Goal: Check status: Check status

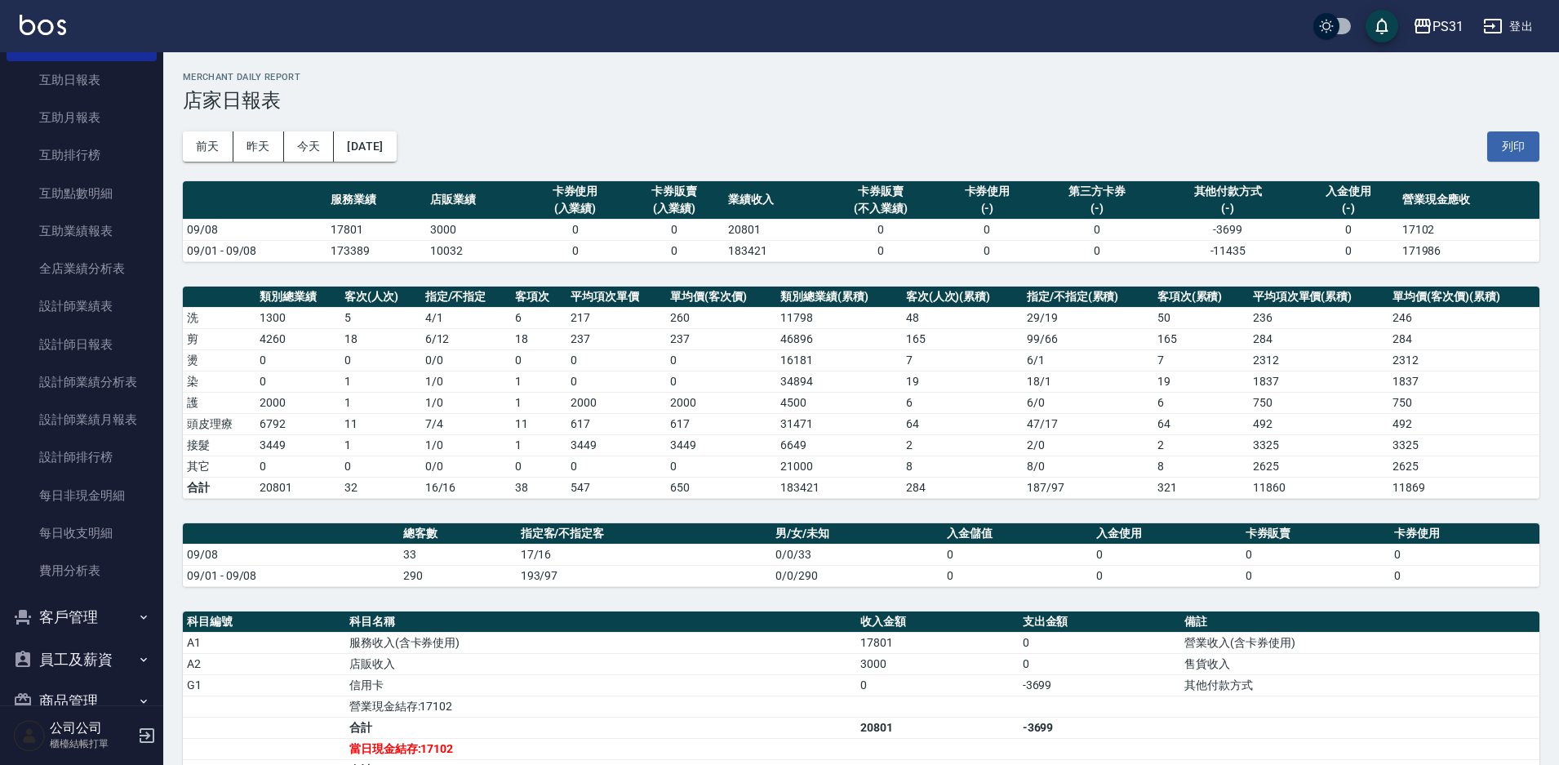
scroll to position [562, 0]
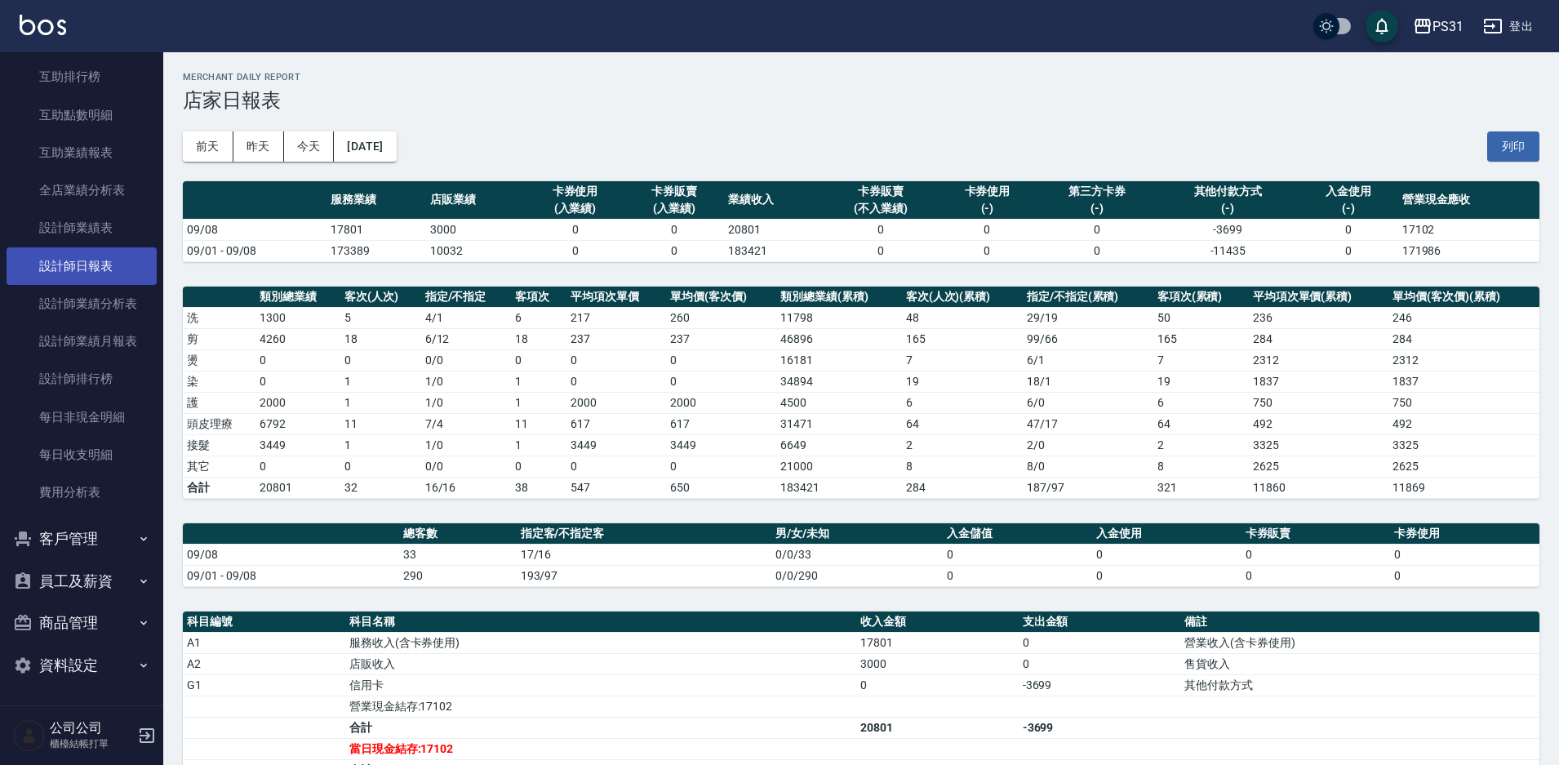
click at [125, 273] on link "設計師日報表" at bounding box center [82, 266] width 150 height 38
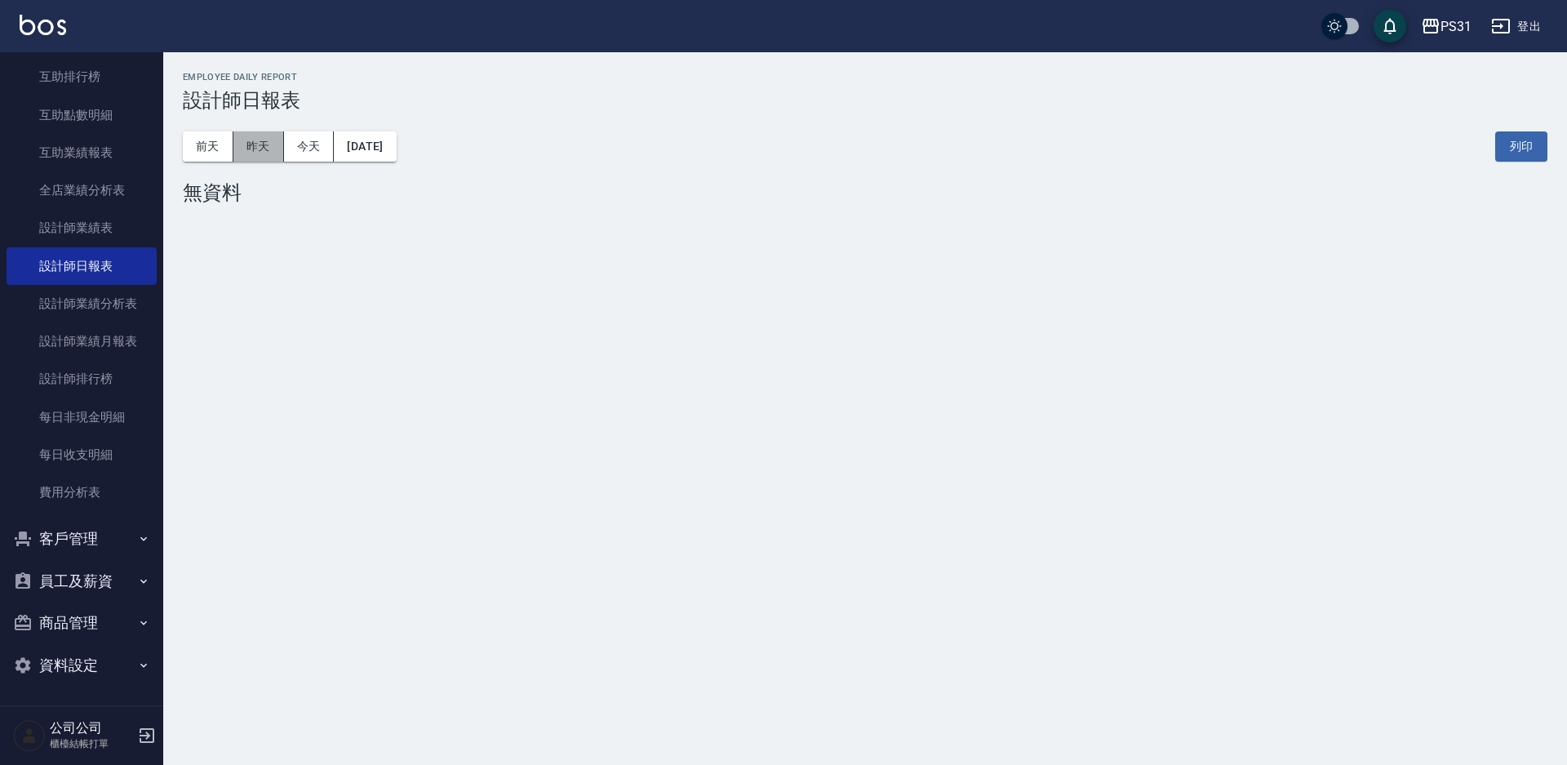
click at [269, 156] on button "昨天" at bounding box center [258, 146] width 51 height 30
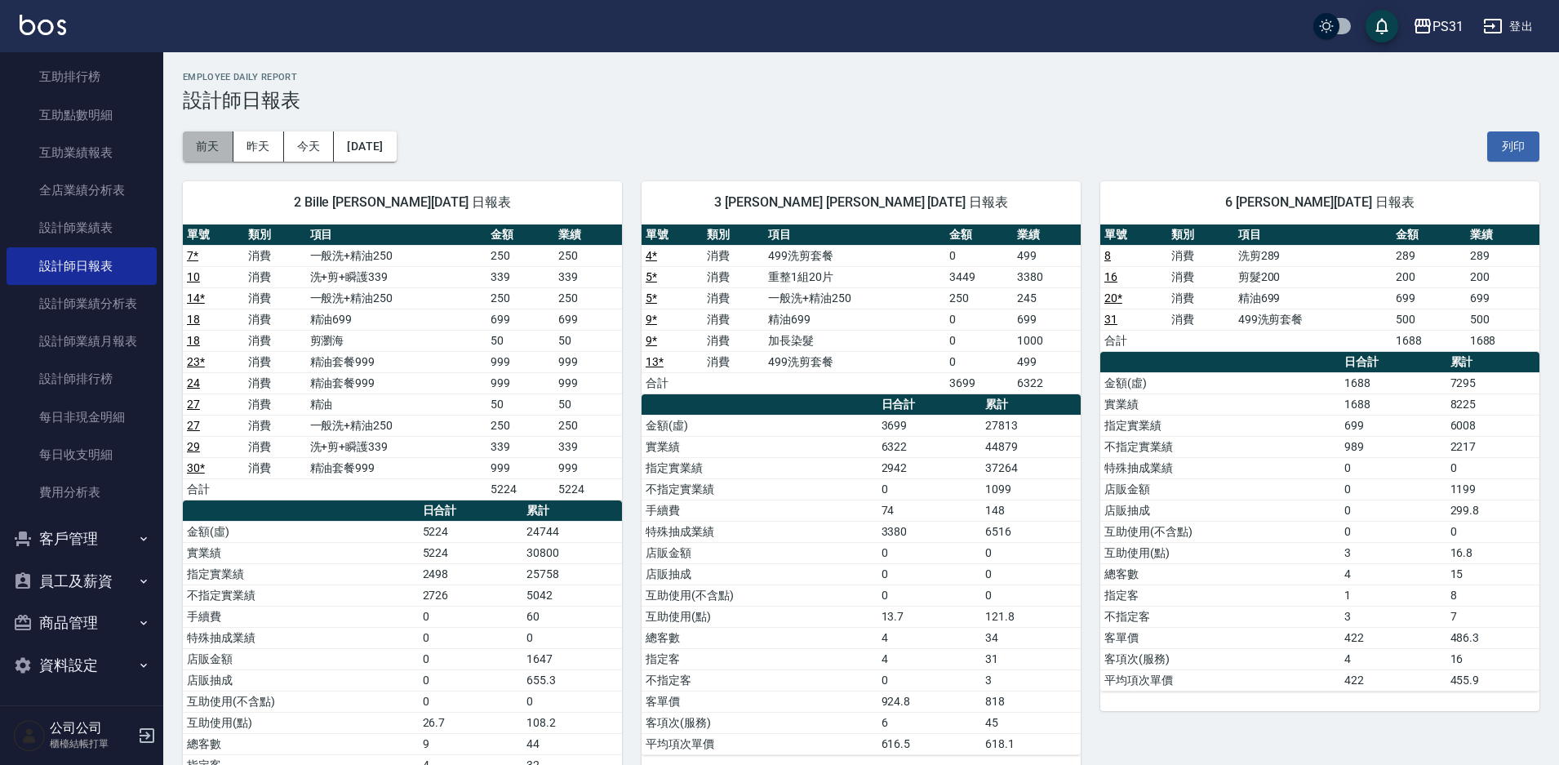
click at [213, 153] on button "前天" at bounding box center [208, 146] width 51 height 30
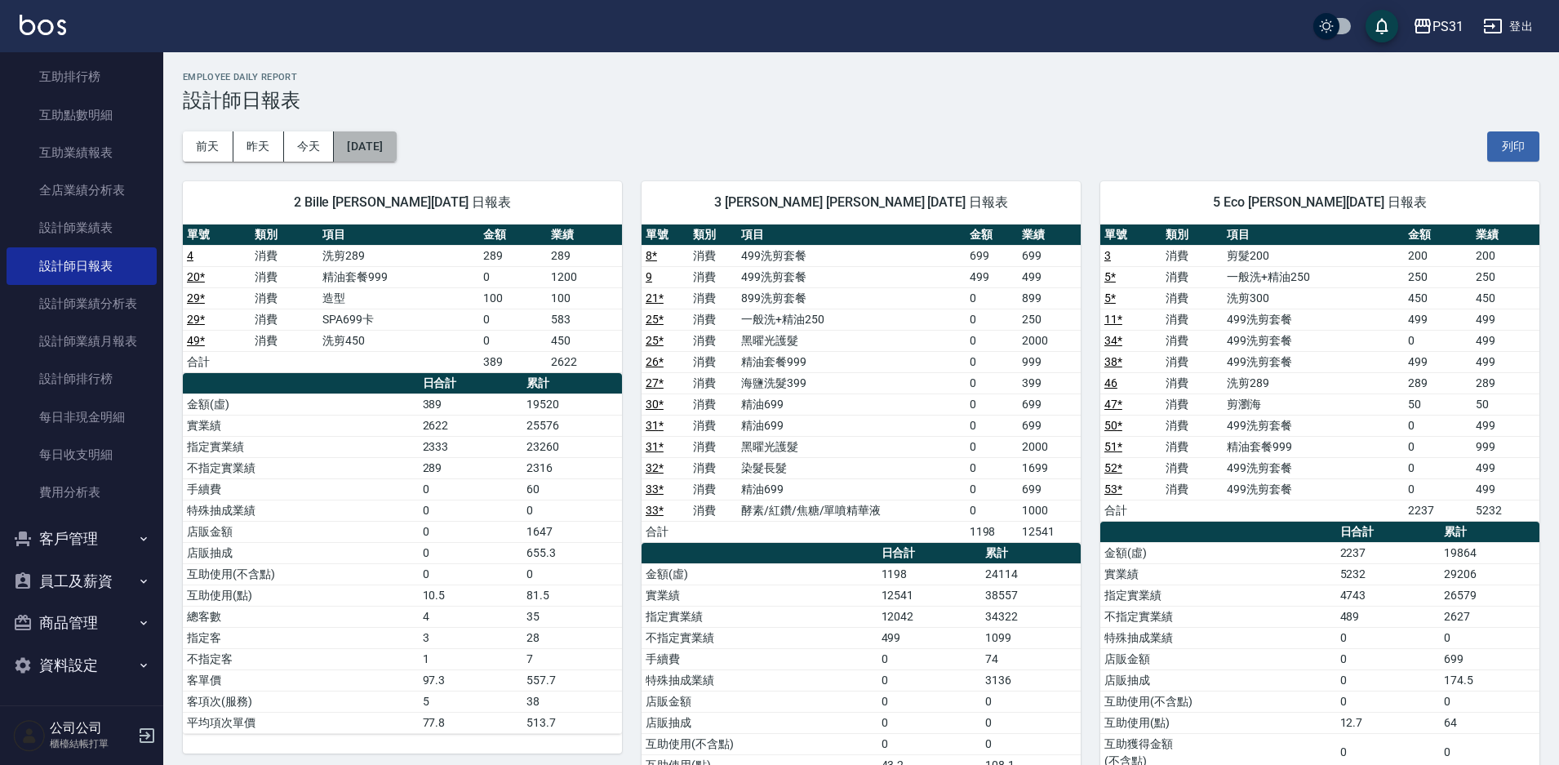
click at [362, 149] on button "[DATE]" at bounding box center [365, 146] width 62 height 30
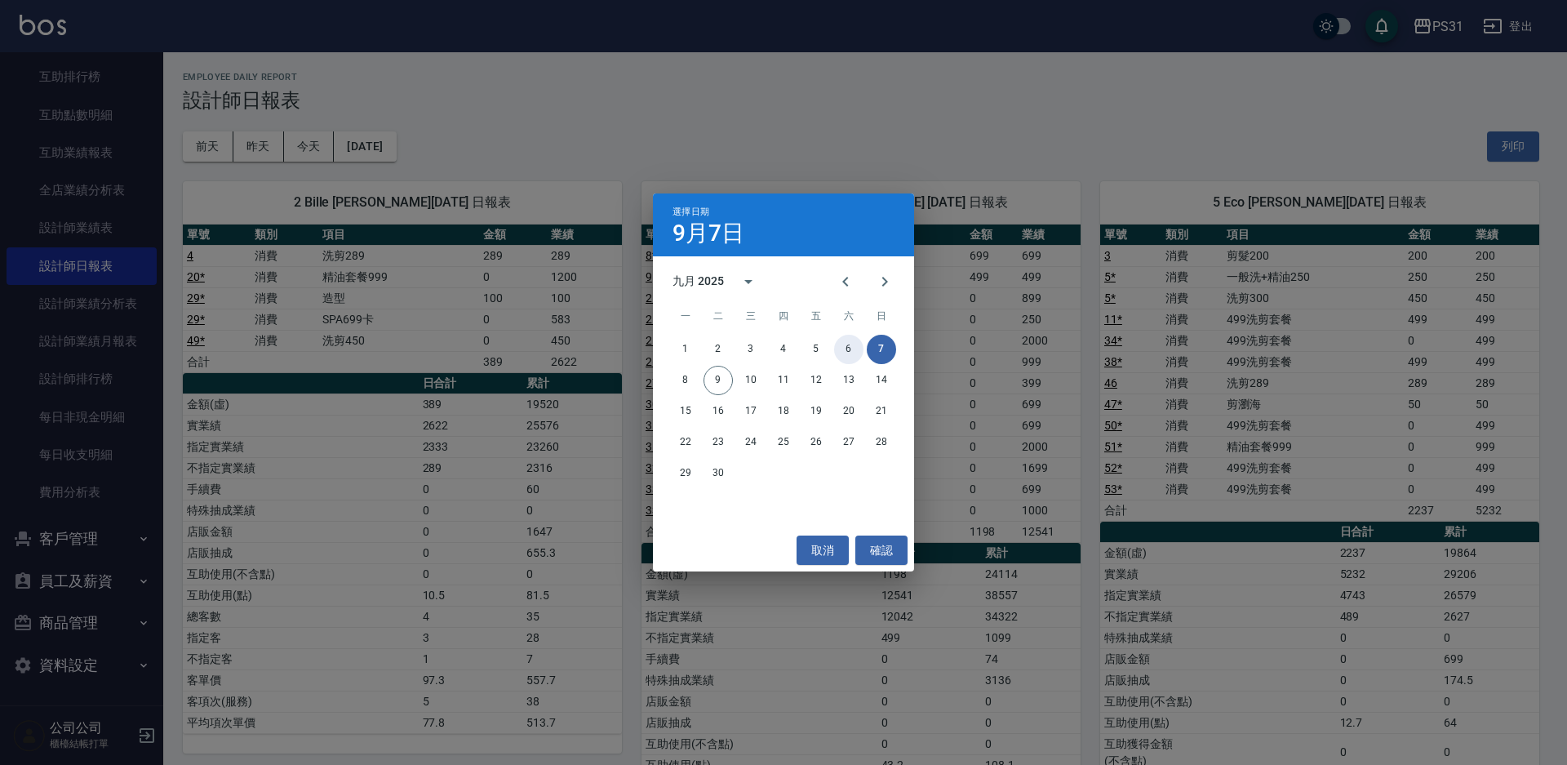
click at [854, 341] on button "6" at bounding box center [848, 349] width 29 height 29
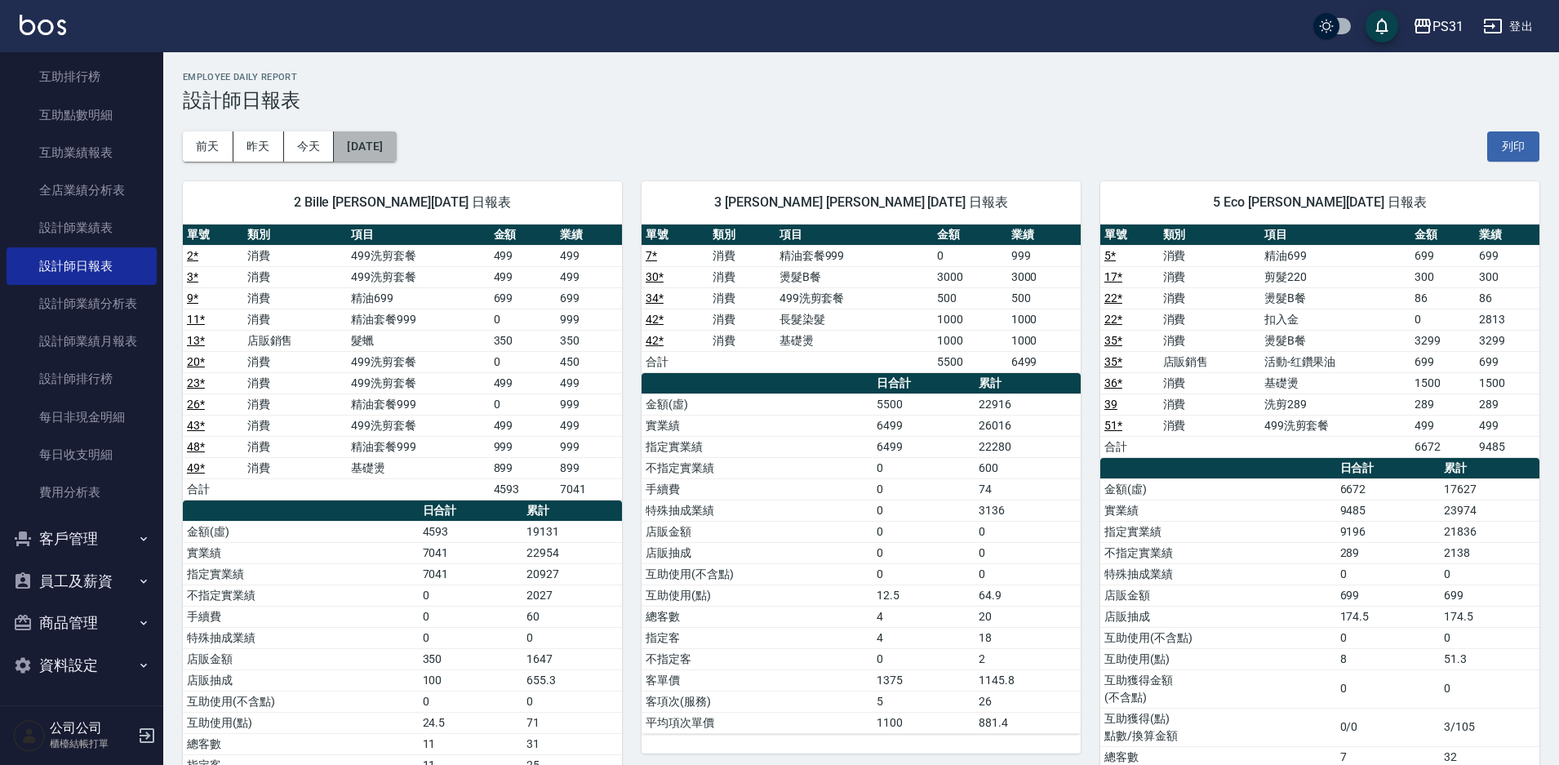
click at [396, 137] on button "[DATE]" at bounding box center [365, 146] width 62 height 30
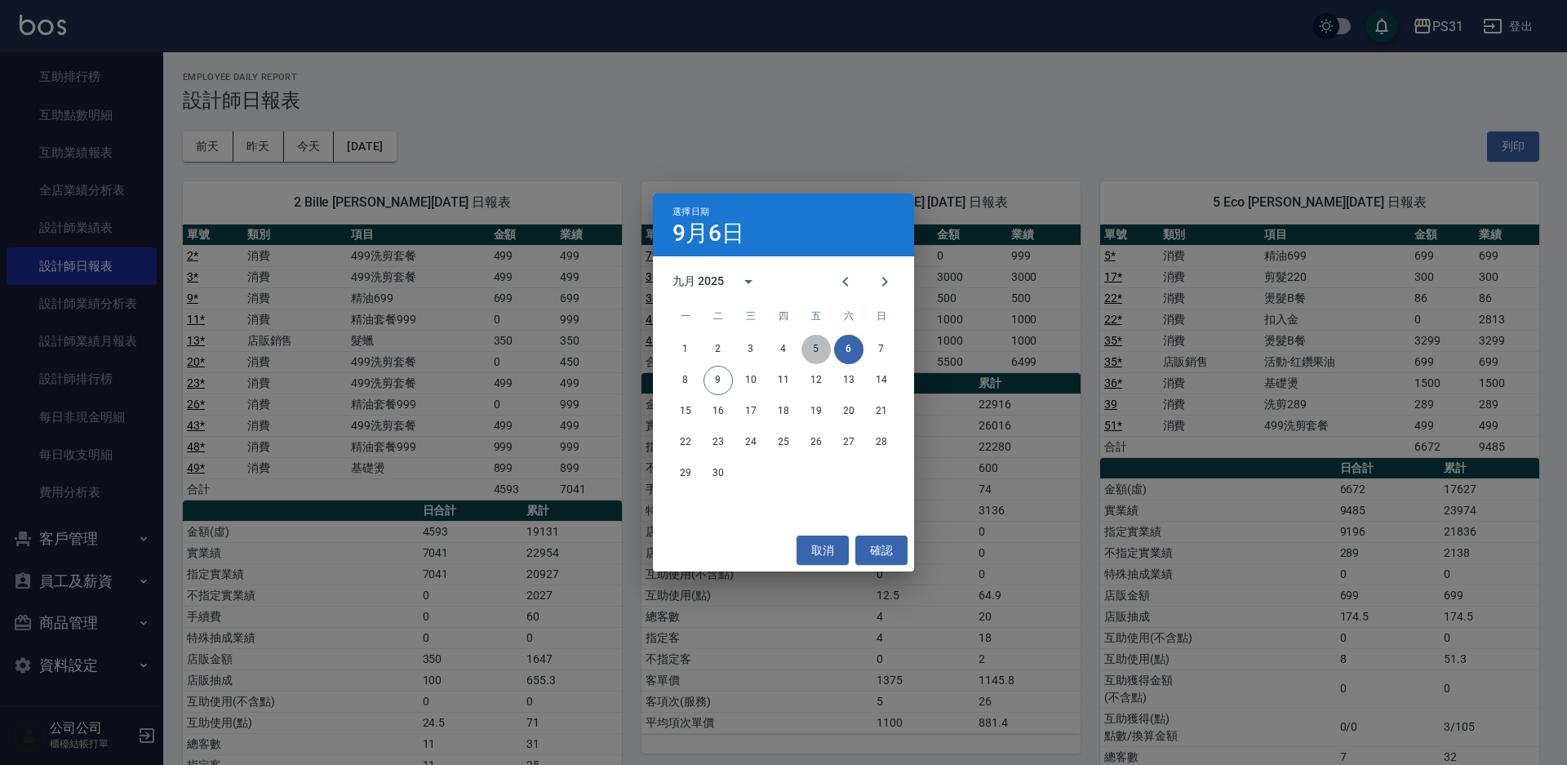
click at [811, 346] on button "5" at bounding box center [816, 349] width 29 height 29
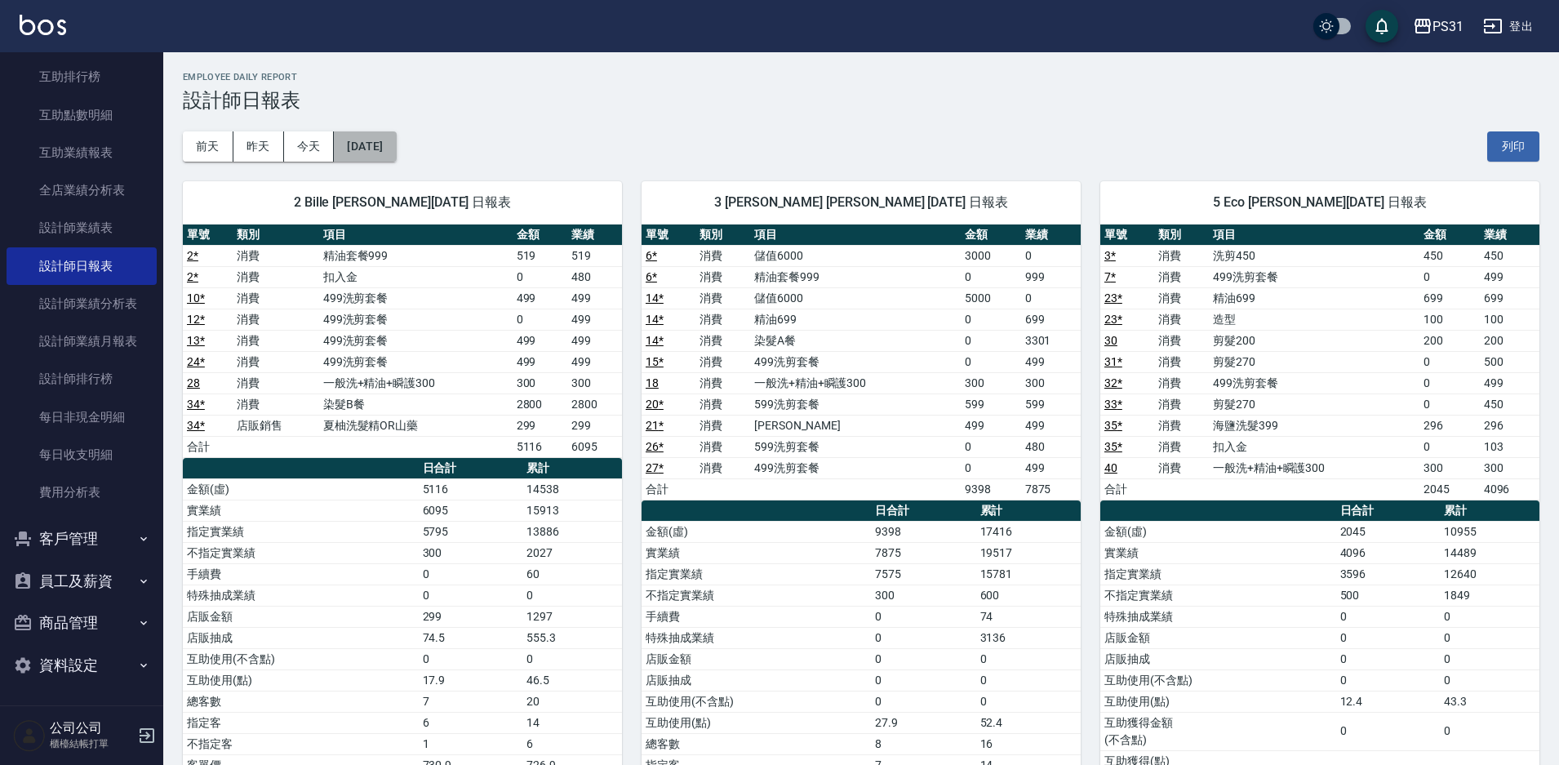
click at [370, 140] on button "[DATE]" at bounding box center [365, 146] width 62 height 30
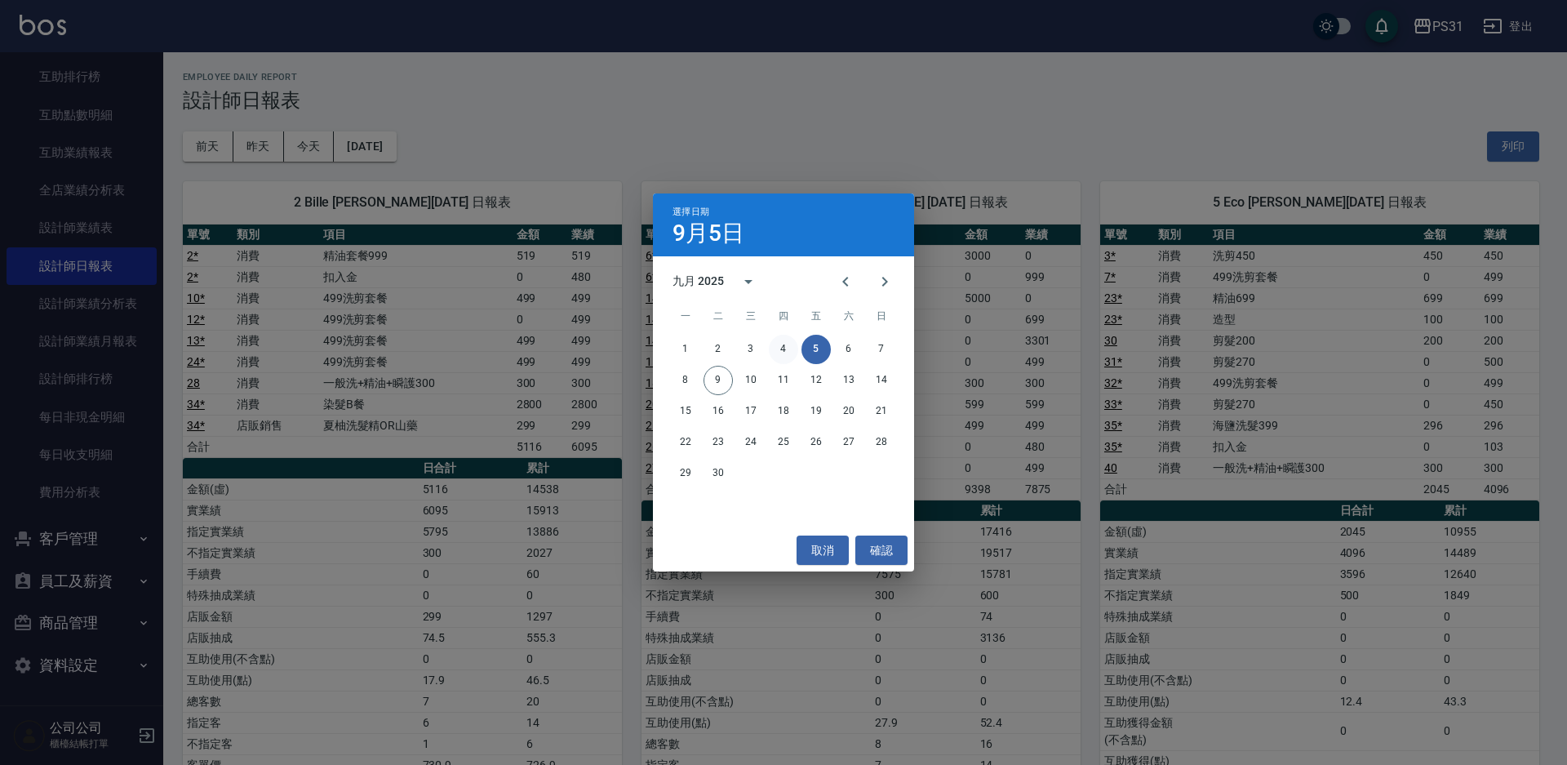
click at [780, 348] on button "4" at bounding box center [783, 349] width 29 height 29
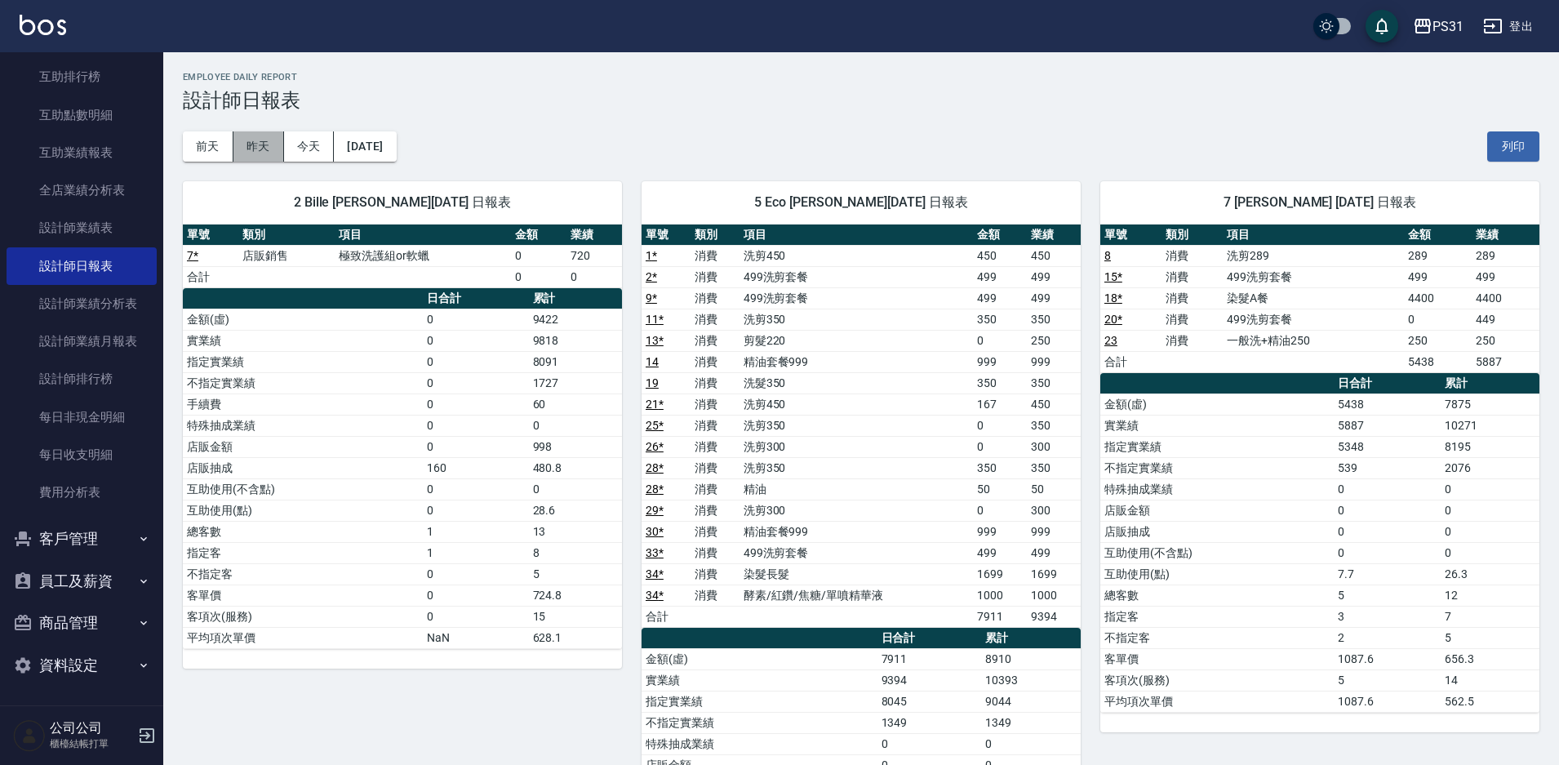
click at [260, 153] on button "昨天" at bounding box center [258, 146] width 51 height 30
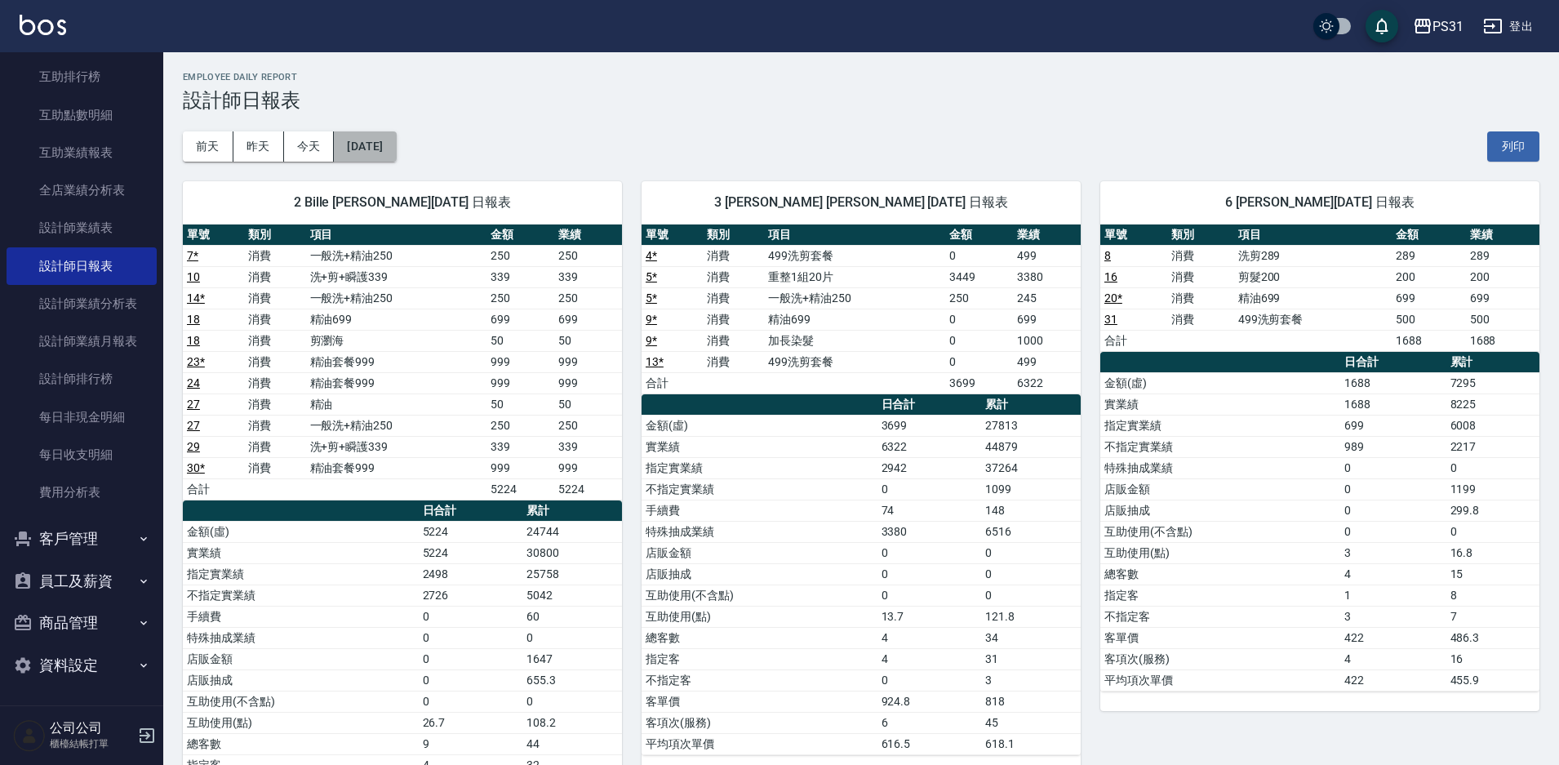
click at [344, 148] on button "[DATE]" at bounding box center [365, 146] width 62 height 30
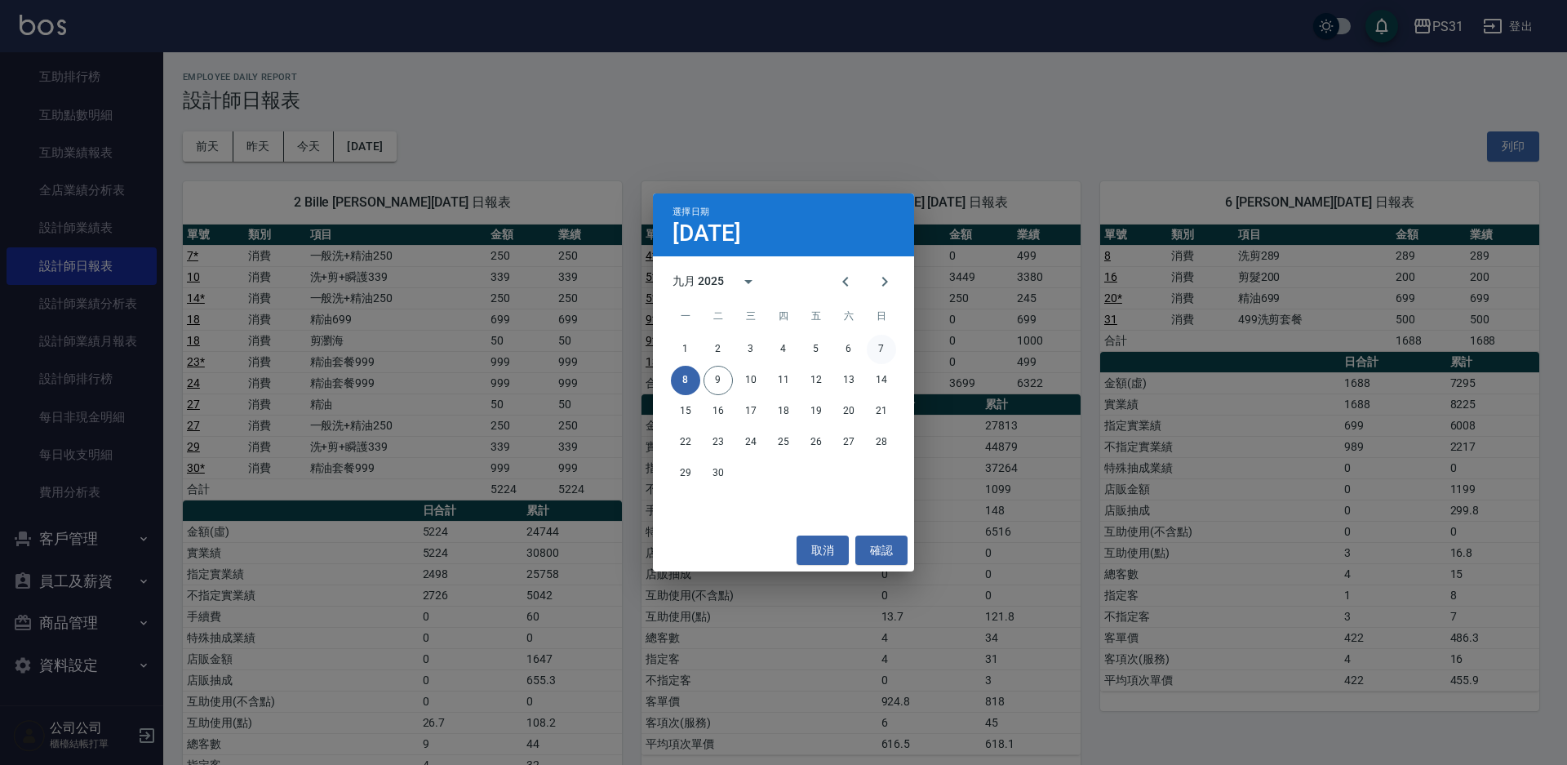
click at [879, 347] on button "7" at bounding box center [881, 349] width 29 height 29
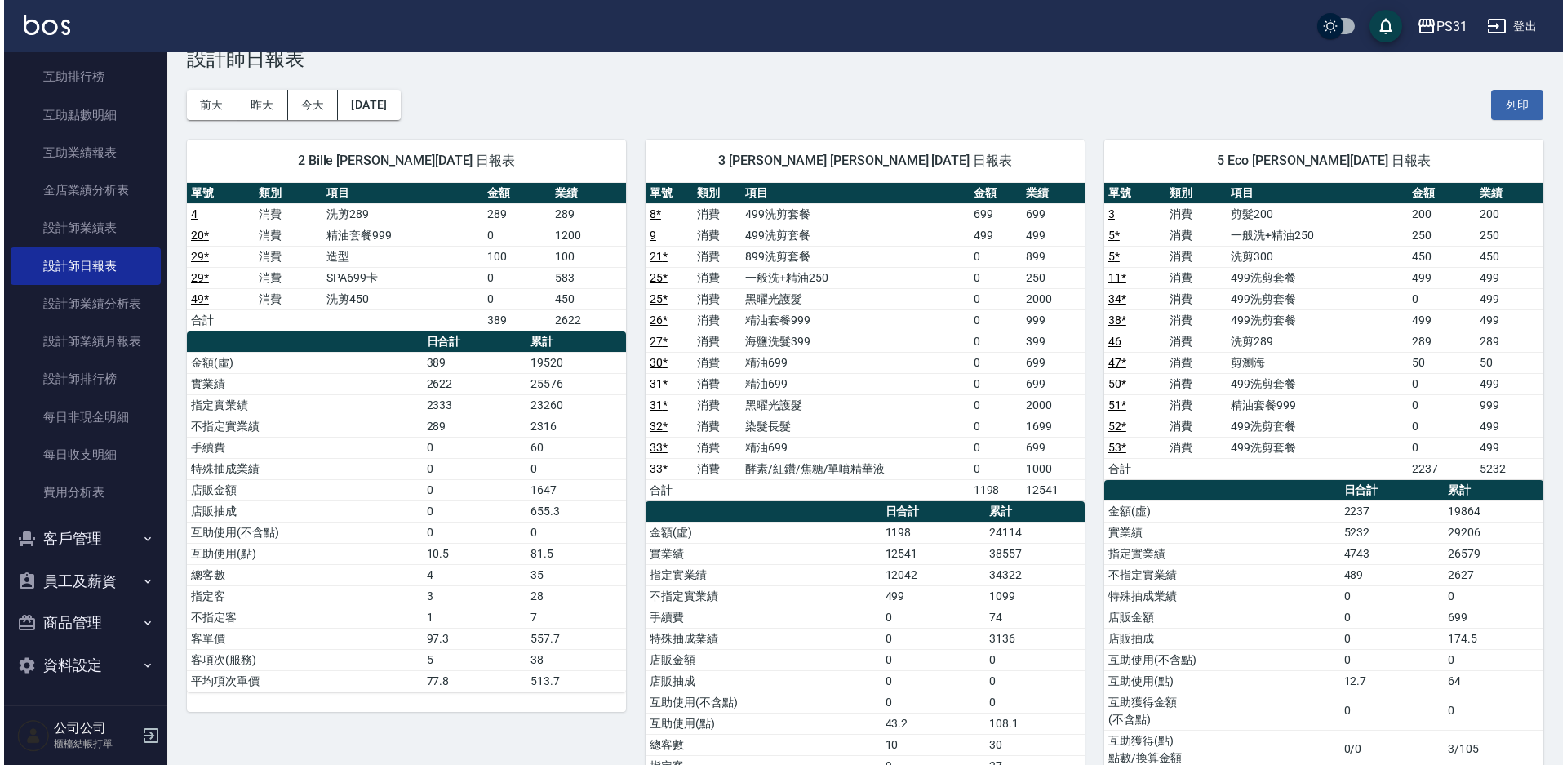
scroll to position [82, 0]
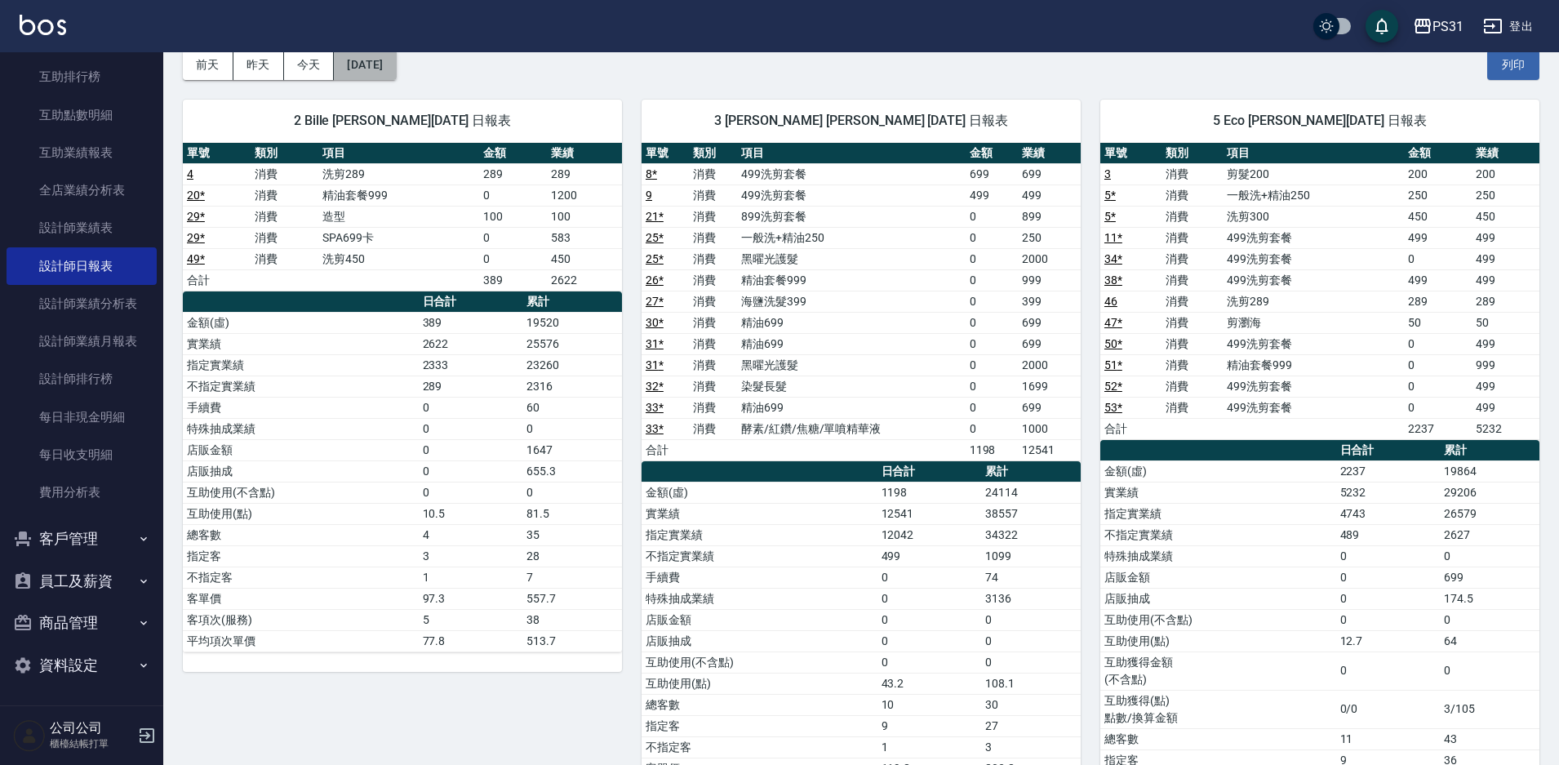
click at [365, 65] on button "[DATE]" at bounding box center [365, 65] width 62 height 30
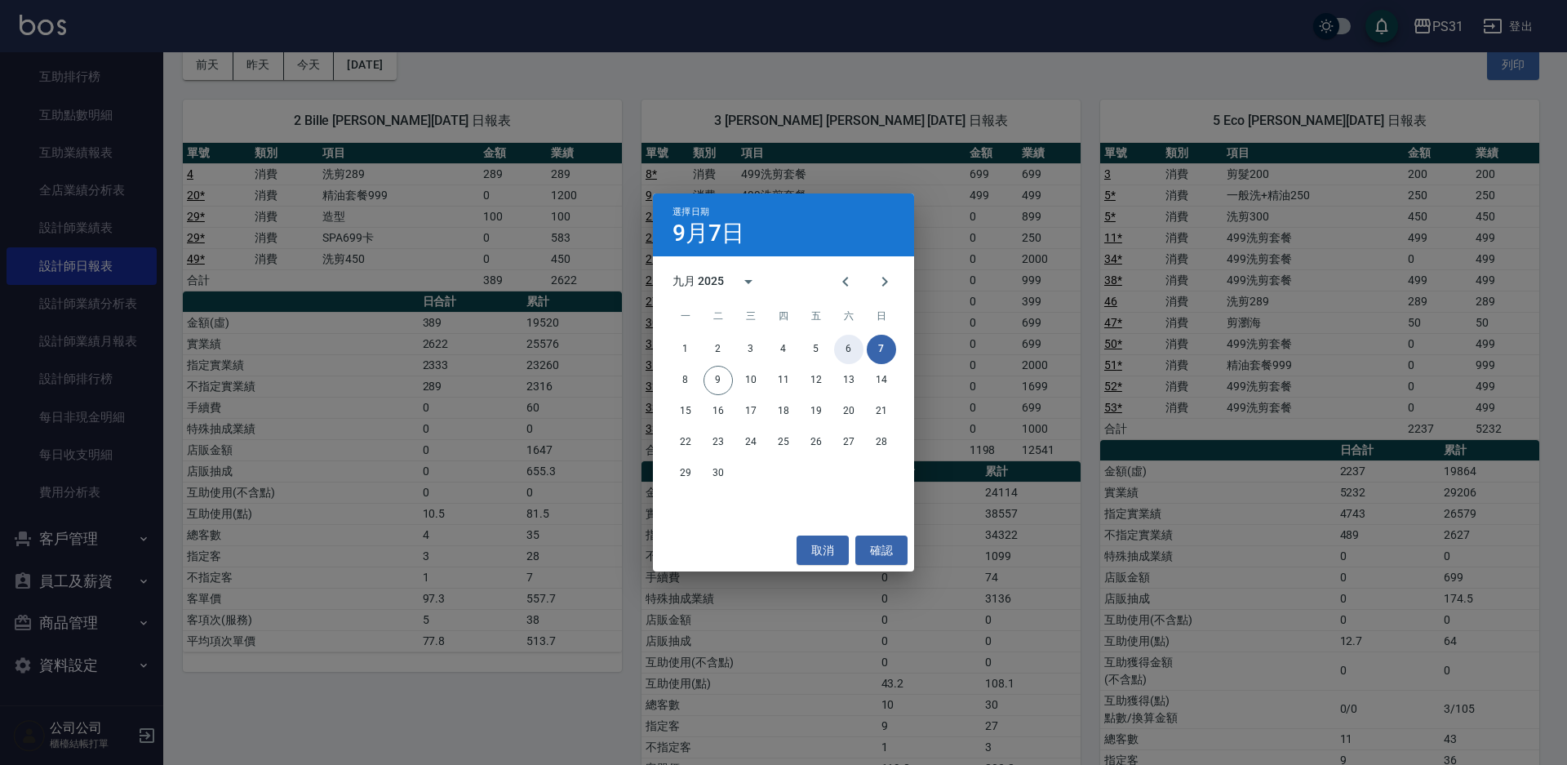
click at [853, 349] on button "6" at bounding box center [848, 349] width 29 height 29
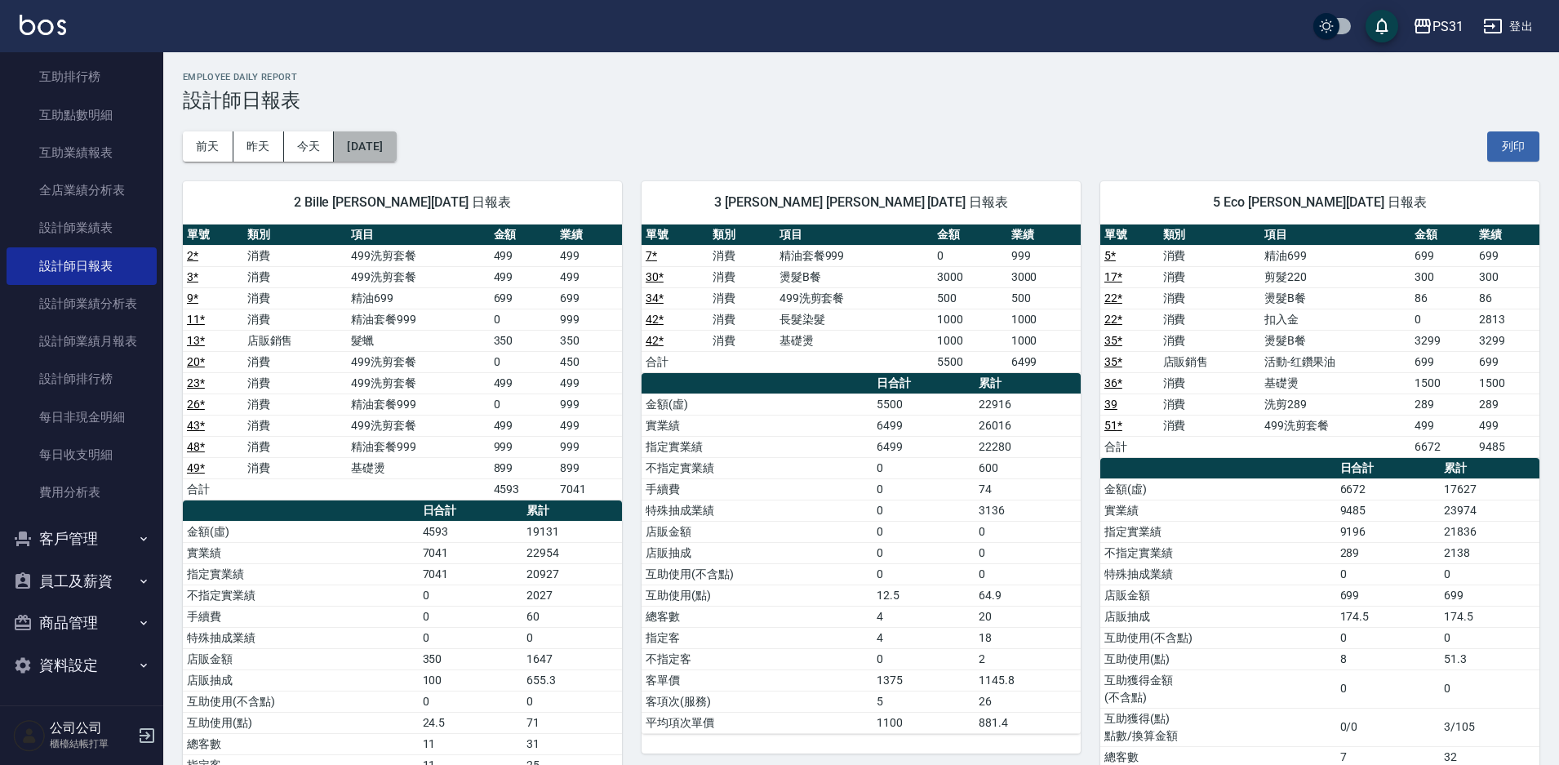
click at [396, 146] on button "[DATE]" at bounding box center [365, 146] width 62 height 30
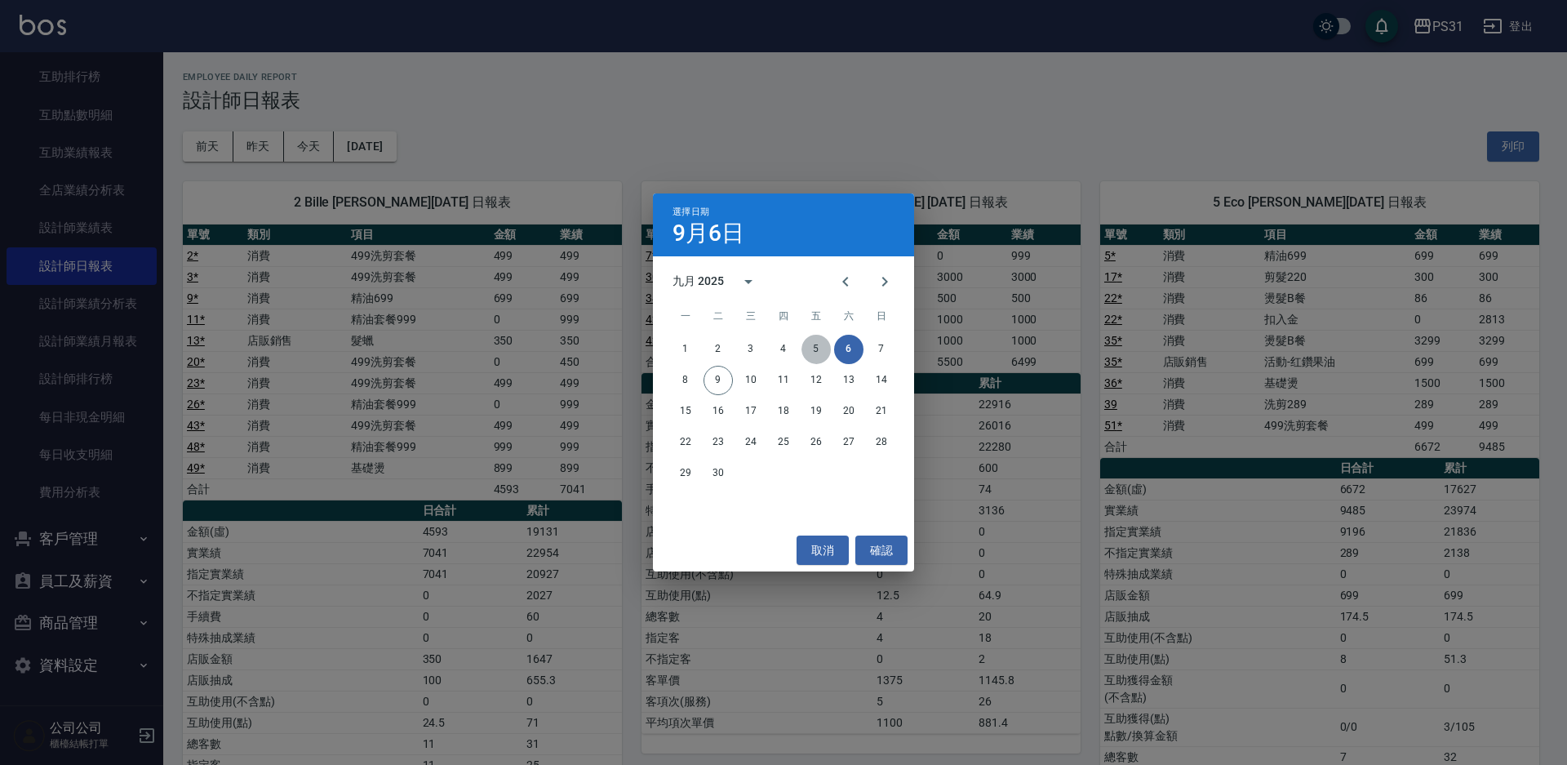
click at [817, 343] on button "5" at bounding box center [816, 349] width 29 height 29
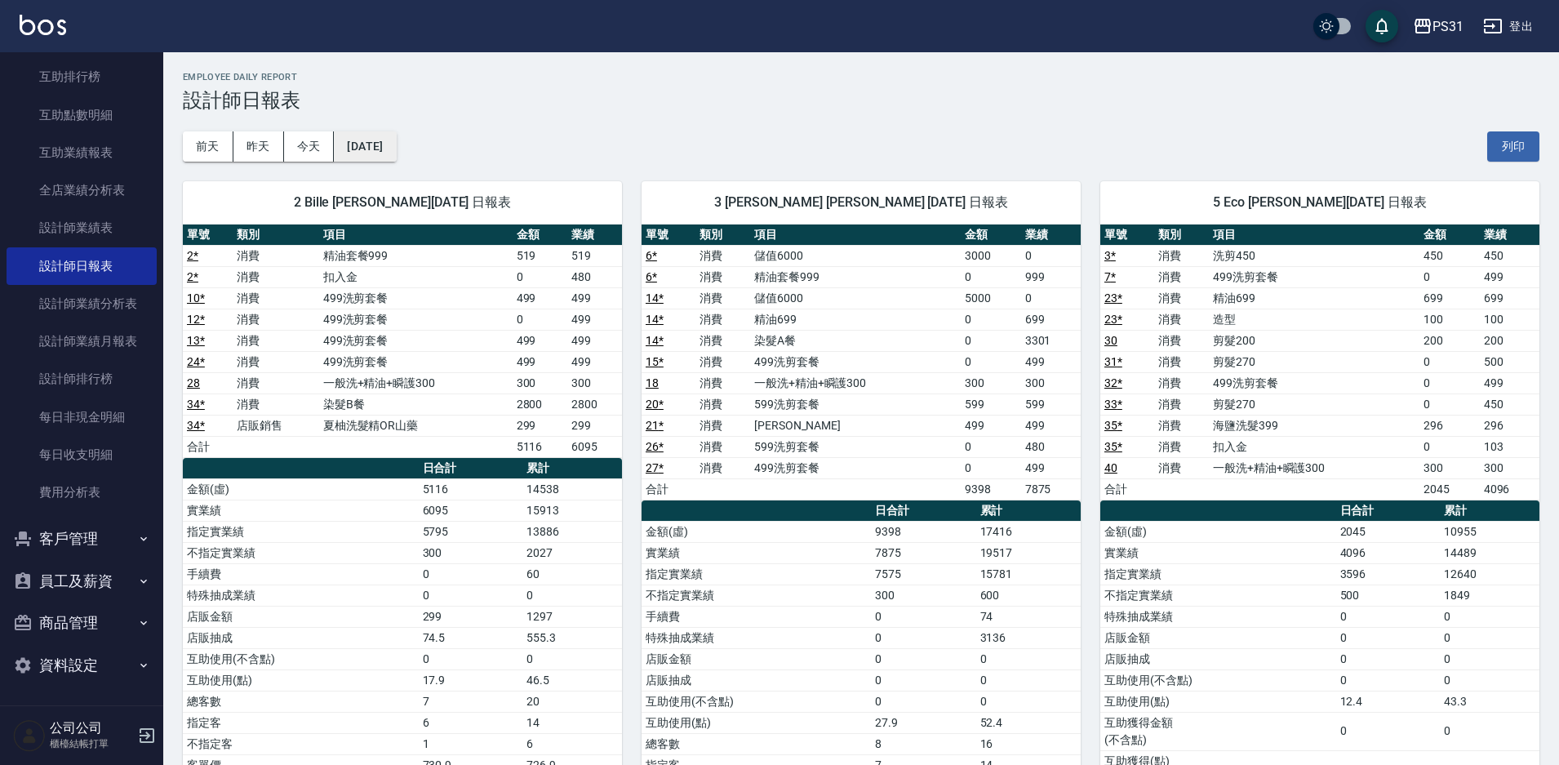
click at [362, 142] on button "[DATE]" at bounding box center [365, 146] width 62 height 30
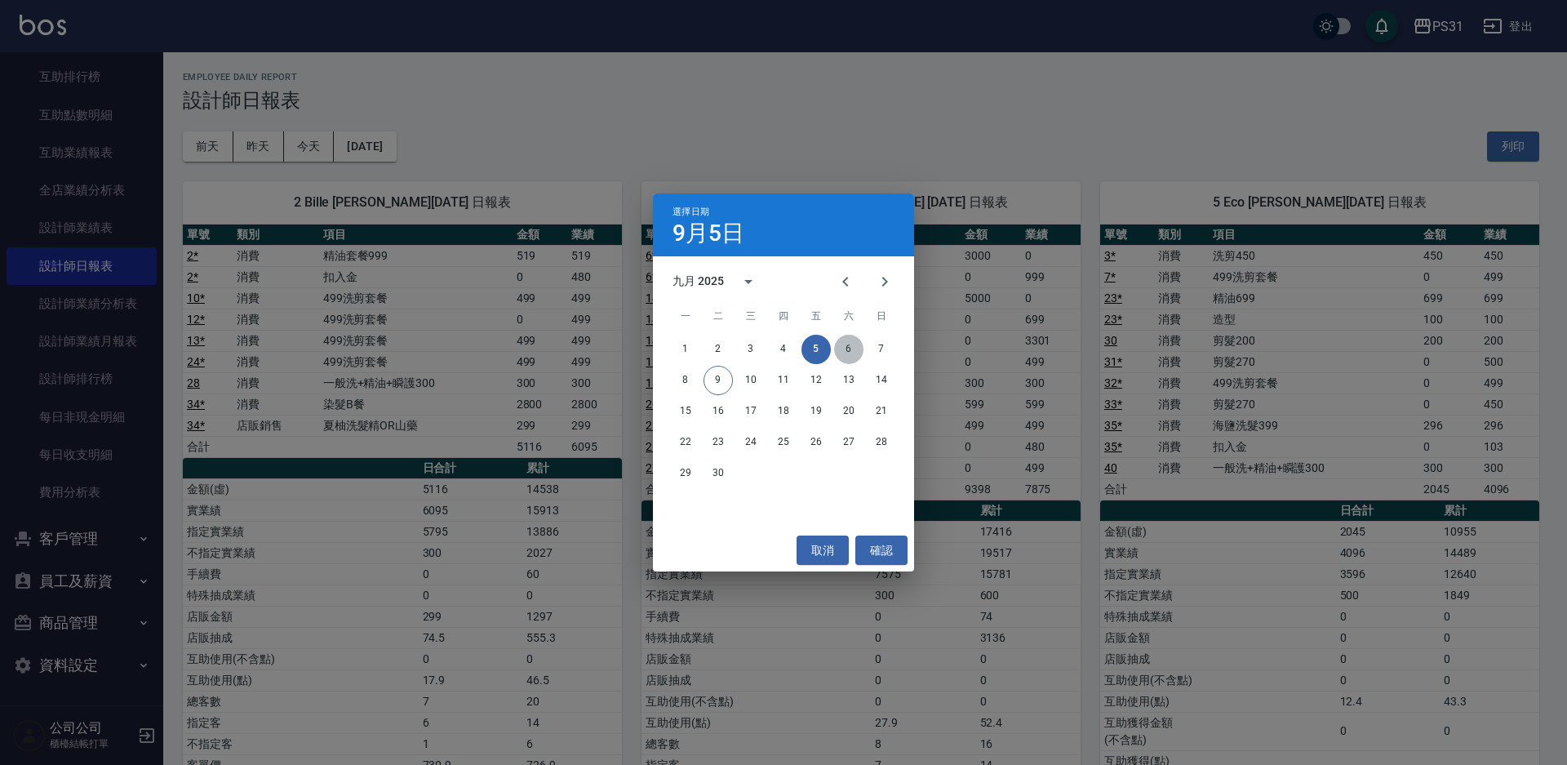
click at [846, 350] on button "6" at bounding box center [848, 349] width 29 height 29
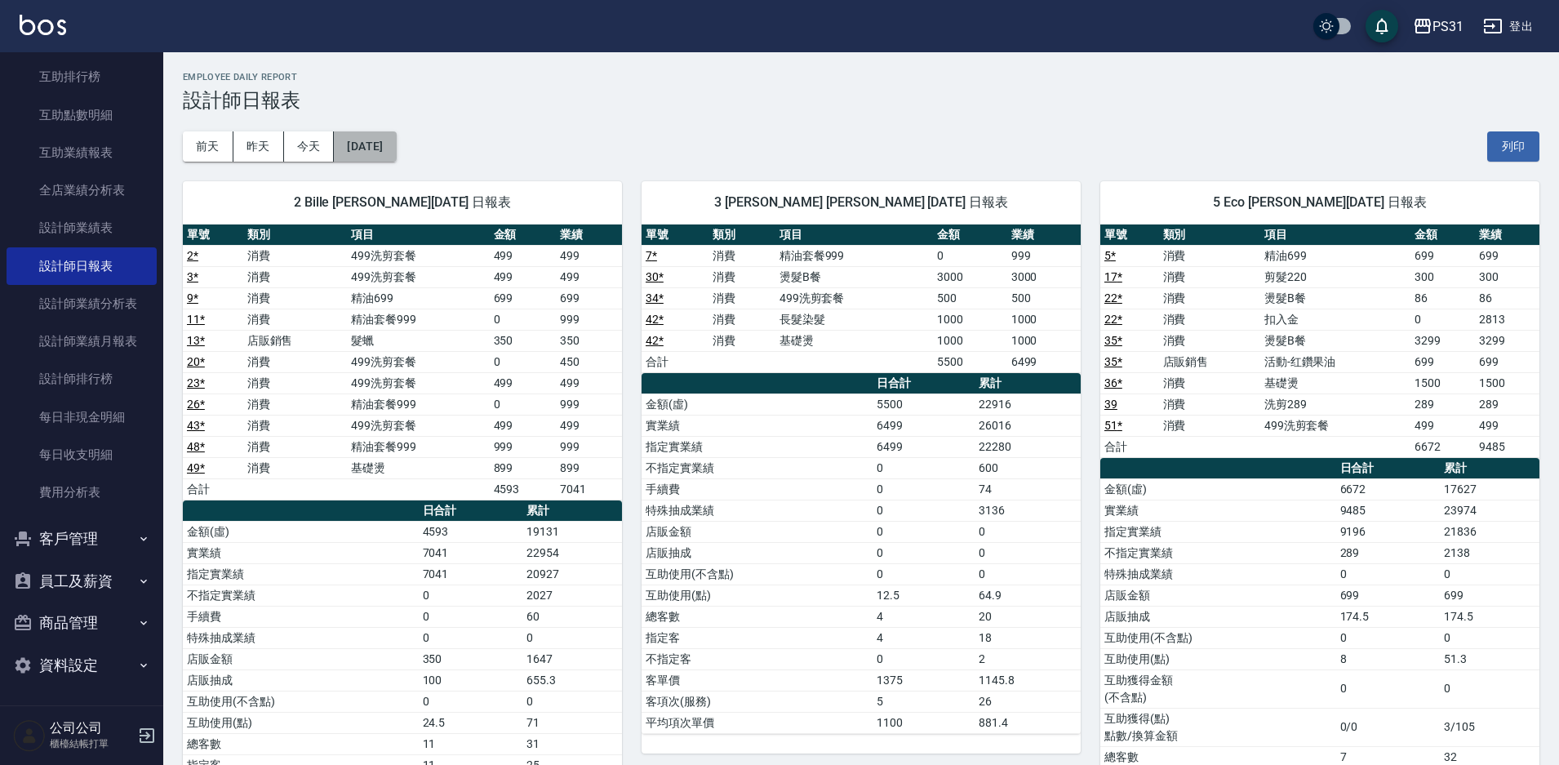
click at [370, 149] on button "[DATE]" at bounding box center [365, 146] width 62 height 30
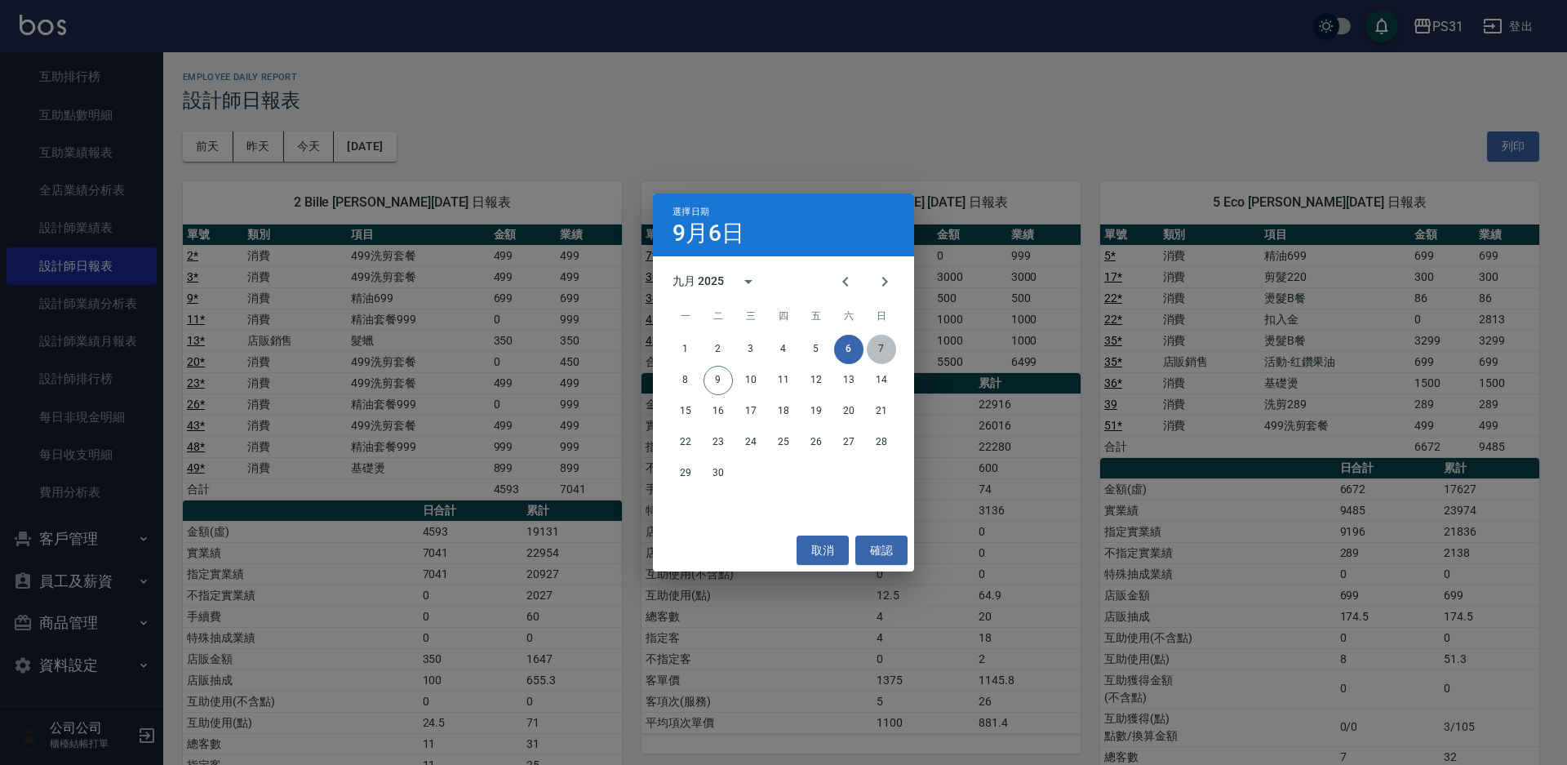
click at [878, 349] on button "7" at bounding box center [881, 349] width 29 height 29
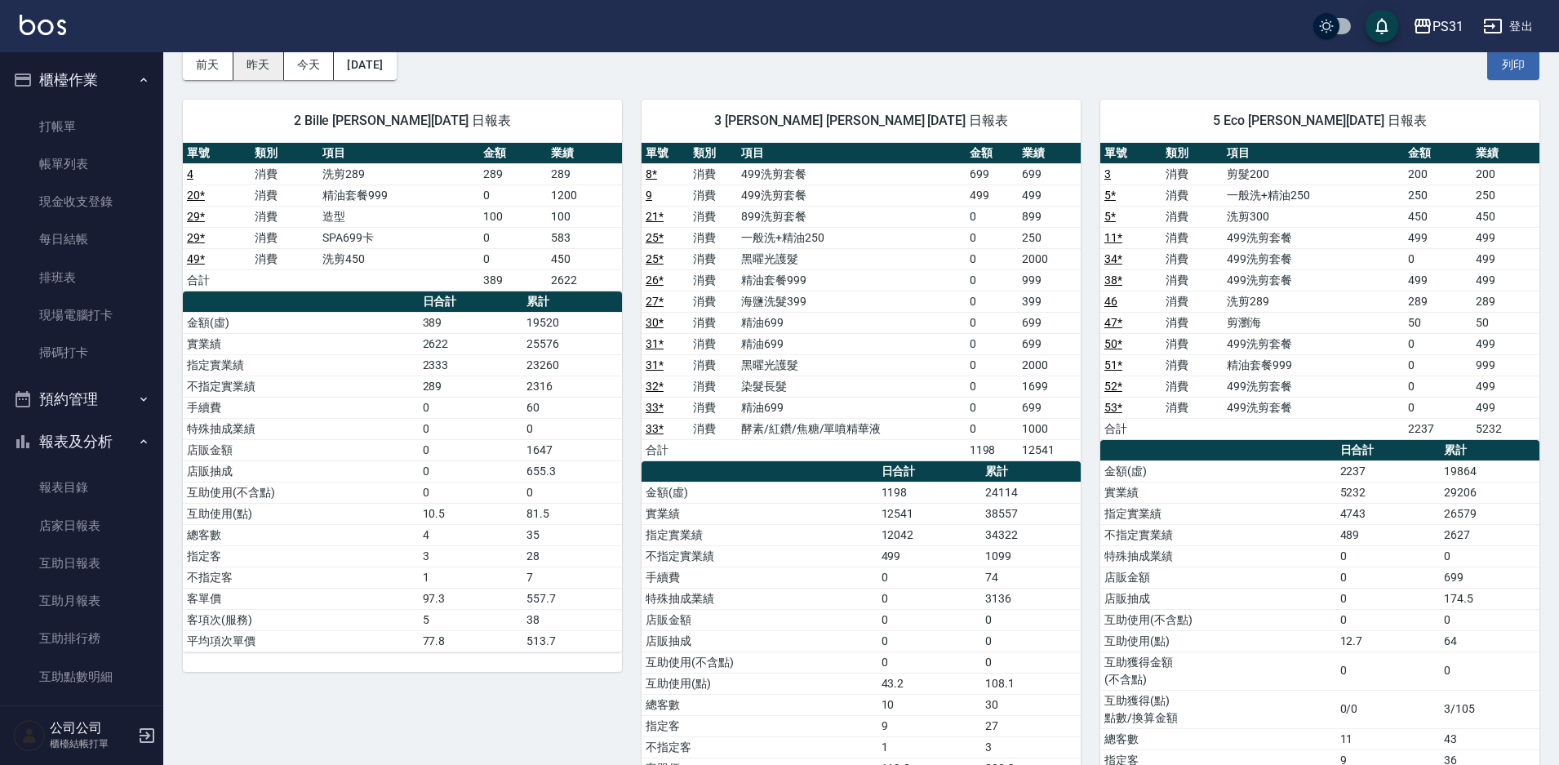
click at [260, 73] on button "昨天" at bounding box center [258, 65] width 51 height 30
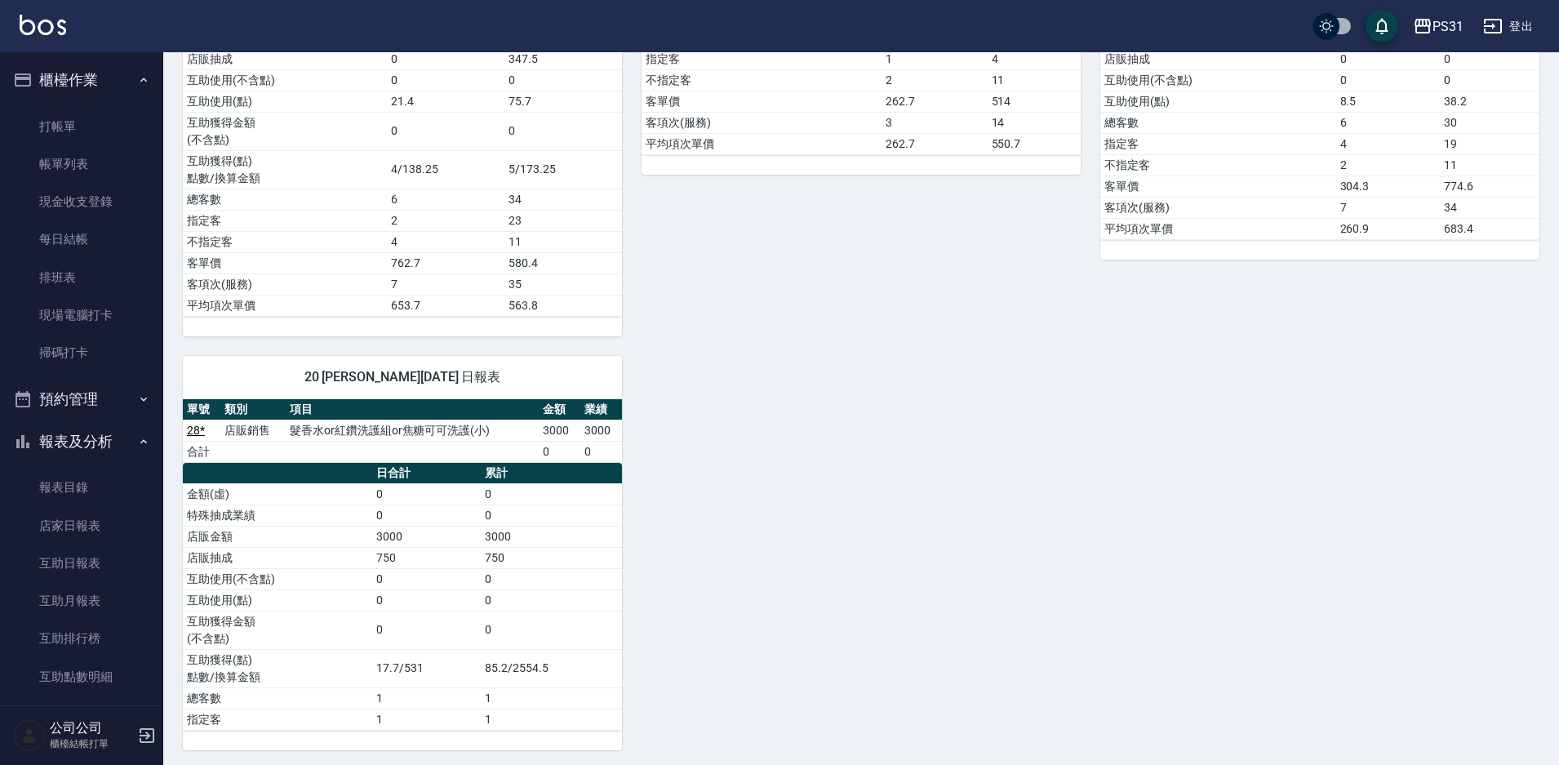
scroll to position [1239, 0]
